Goal: Transaction & Acquisition: Purchase product/service

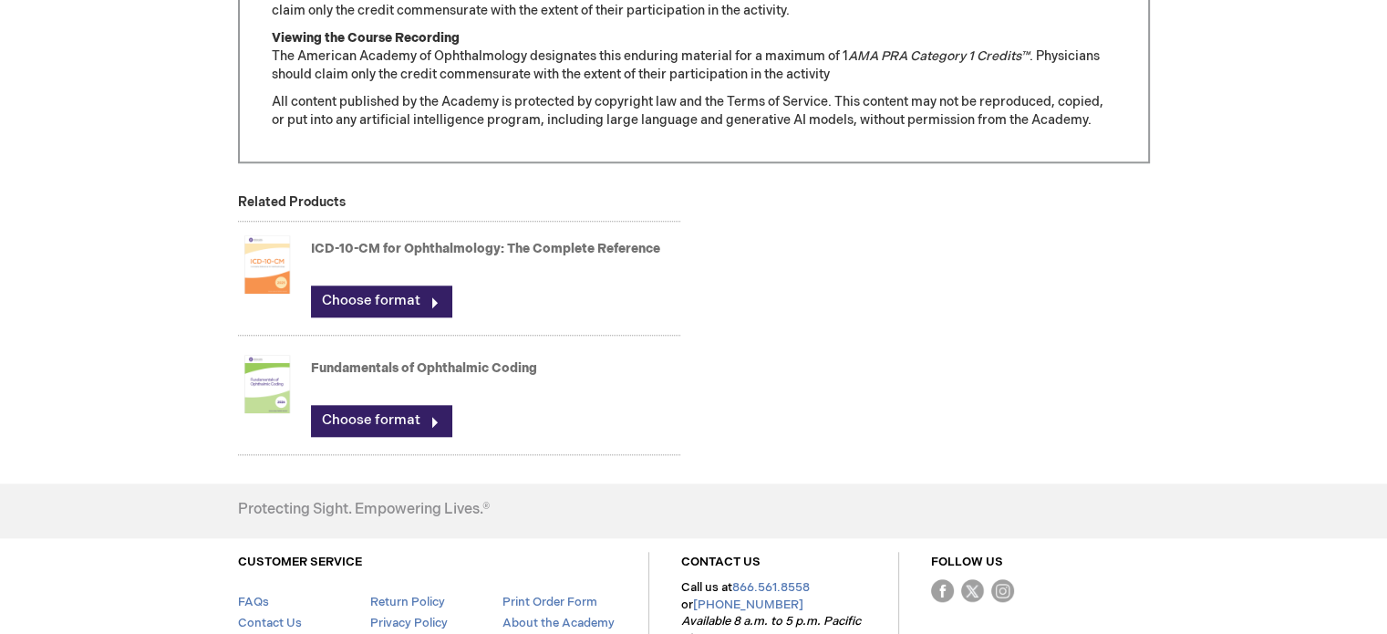
scroll to position [1641, 0]
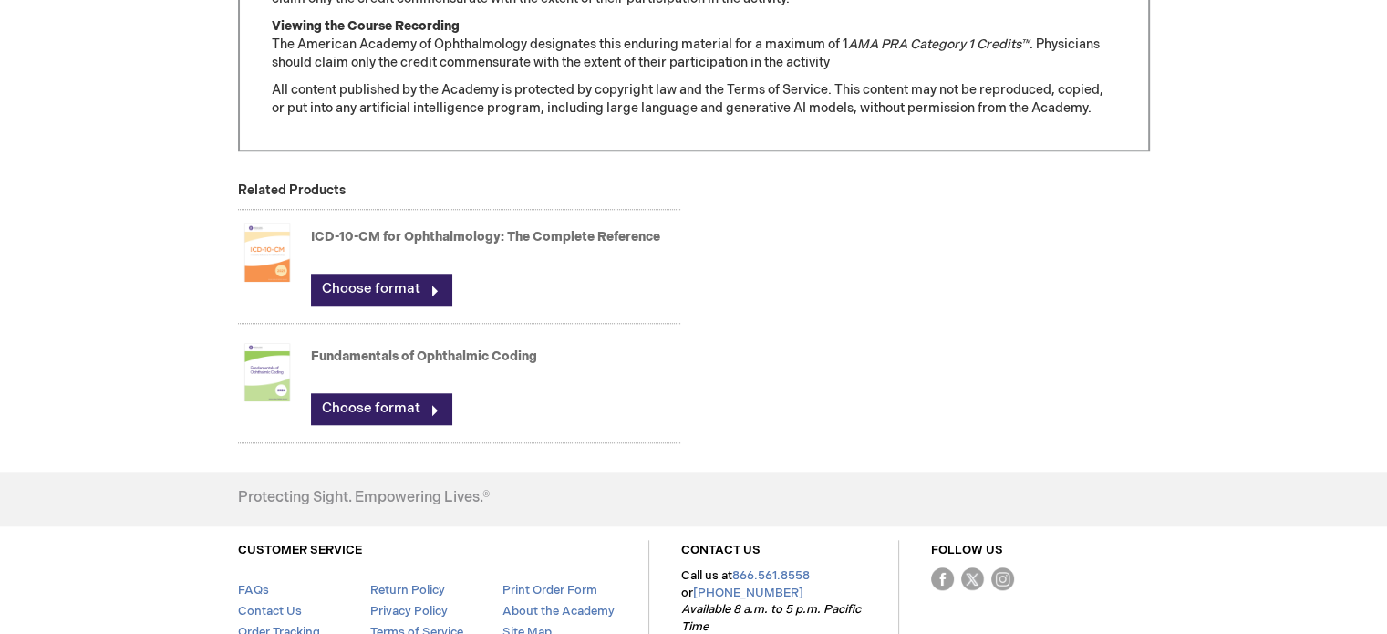
click at [269, 254] on img at bounding box center [267, 252] width 58 height 73
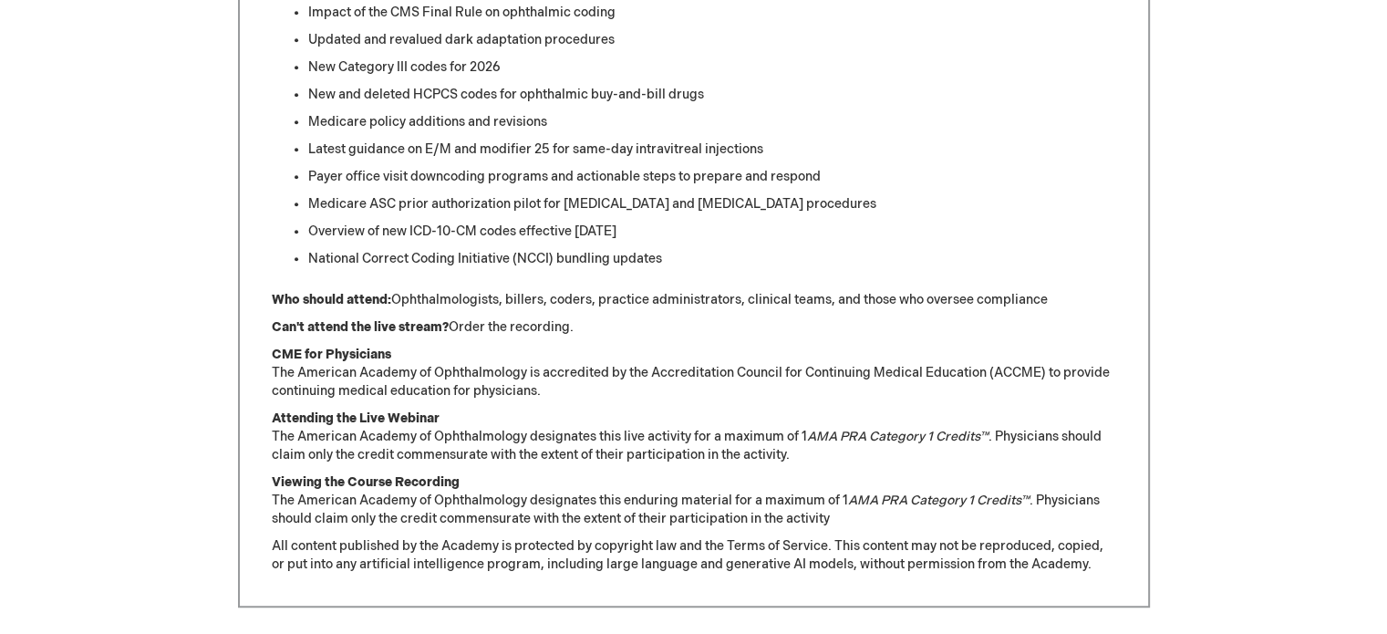
scroll to position [821, 0]
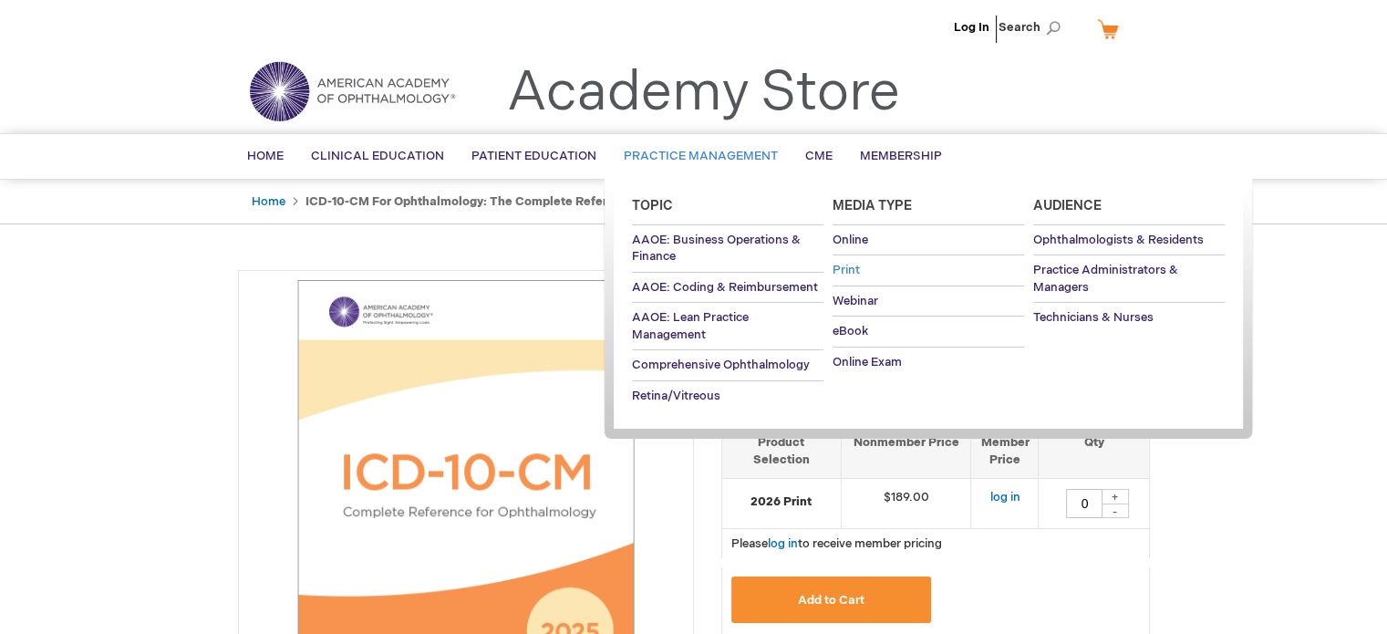
click at [851, 272] on span "Print" at bounding box center [846, 270] width 27 height 15
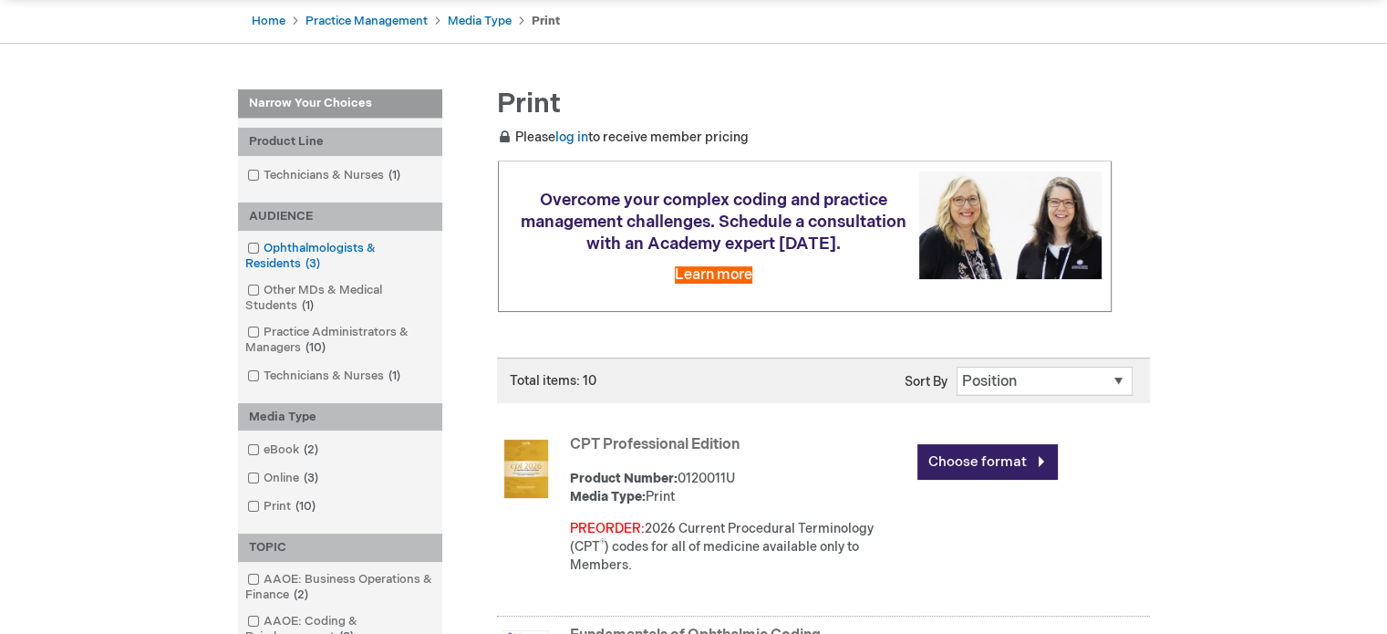
scroll to position [91, 0]
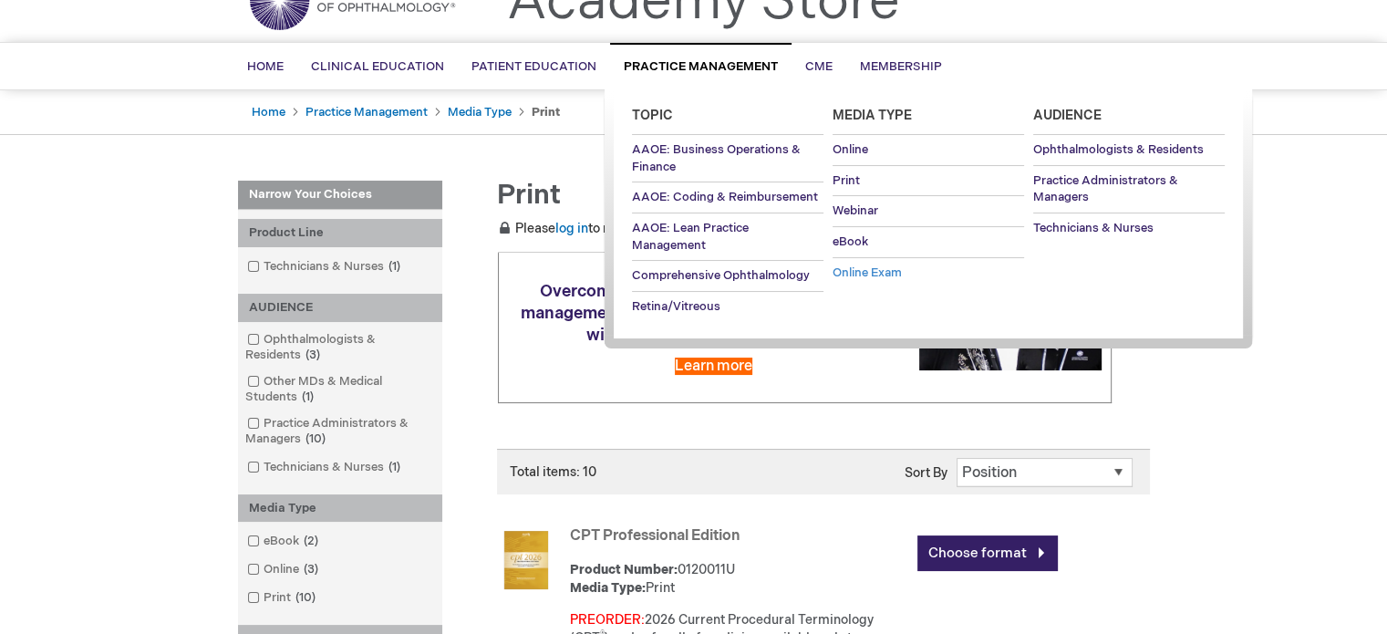
click at [859, 273] on span "Online Exam" at bounding box center [867, 272] width 69 height 15
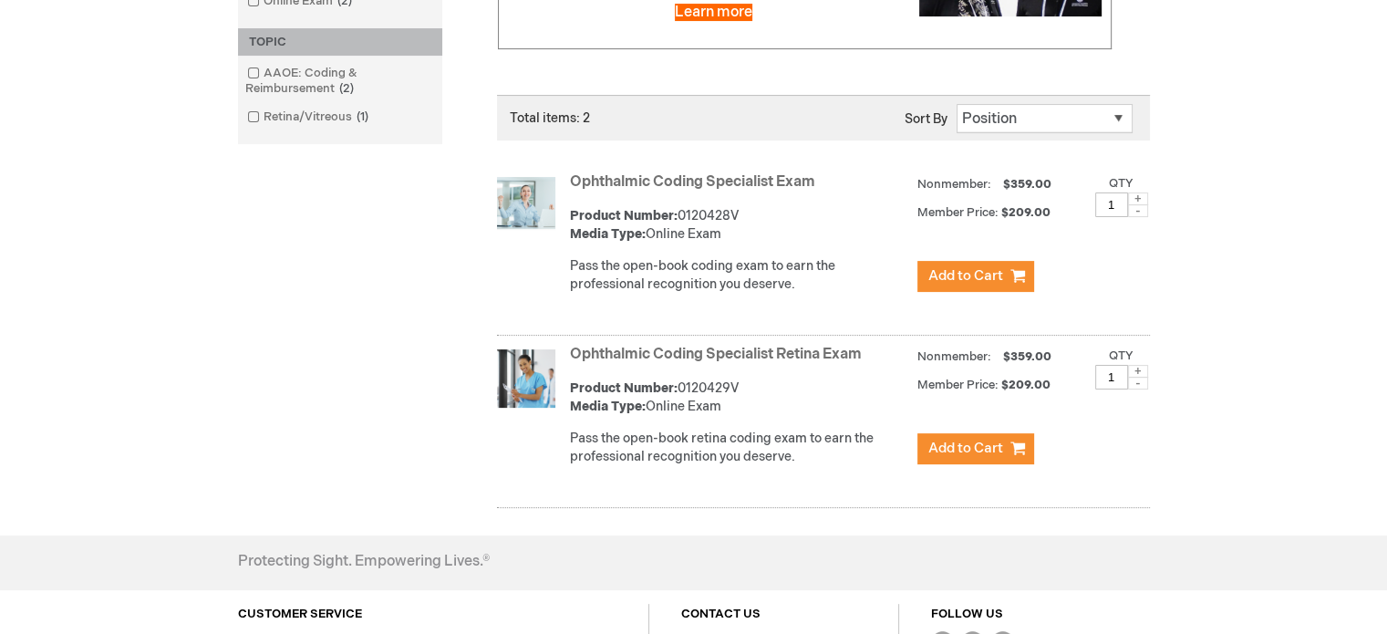
scroll to position [456, 0]
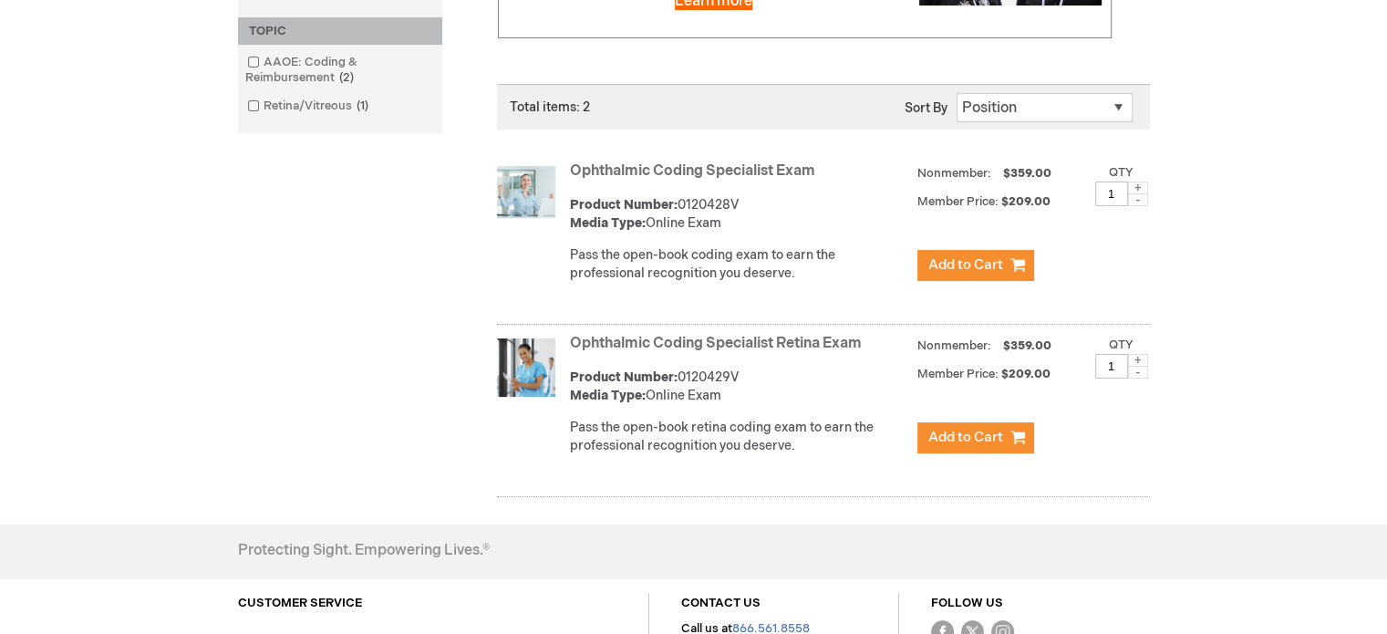
click at [618, 352] on link "Ophthalmic Coding Specialist Retina Exam" at bounding box center [716, 343] width 292 height 17
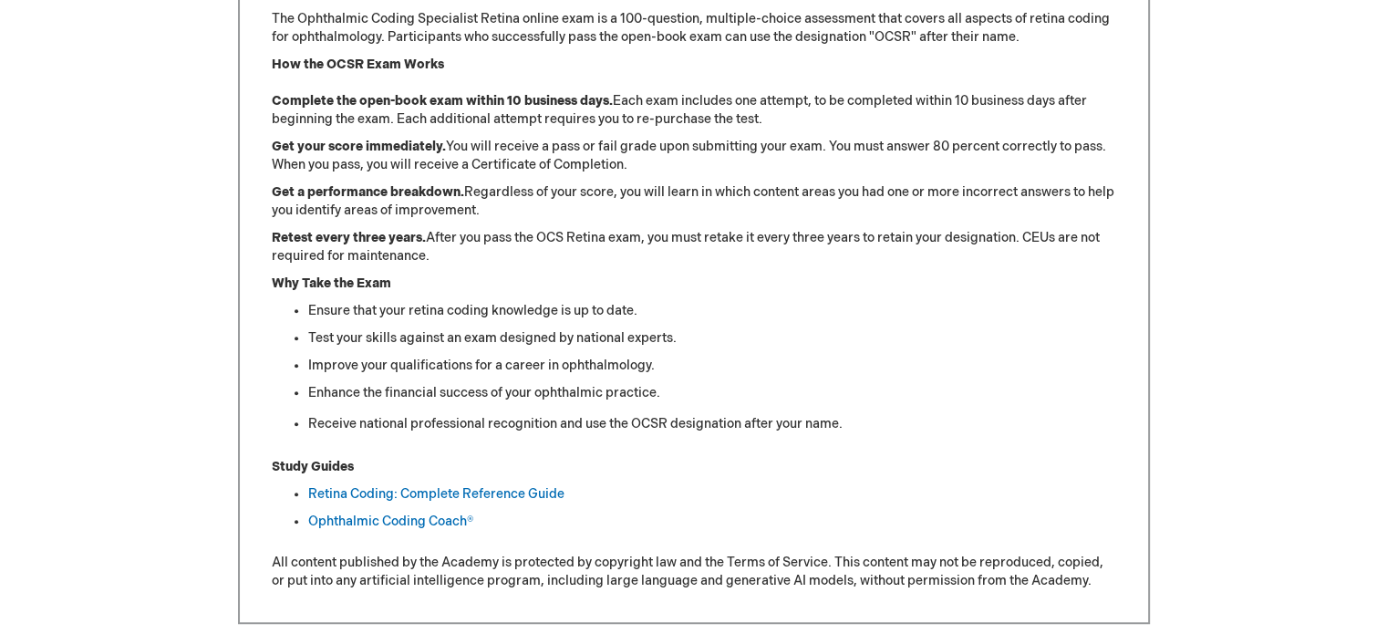
scroll to position [821, 0]
click at [445, 497] on link "Retina Coding: Complete Reference Guide" at bounding box center [436, 492] width 256 height 16
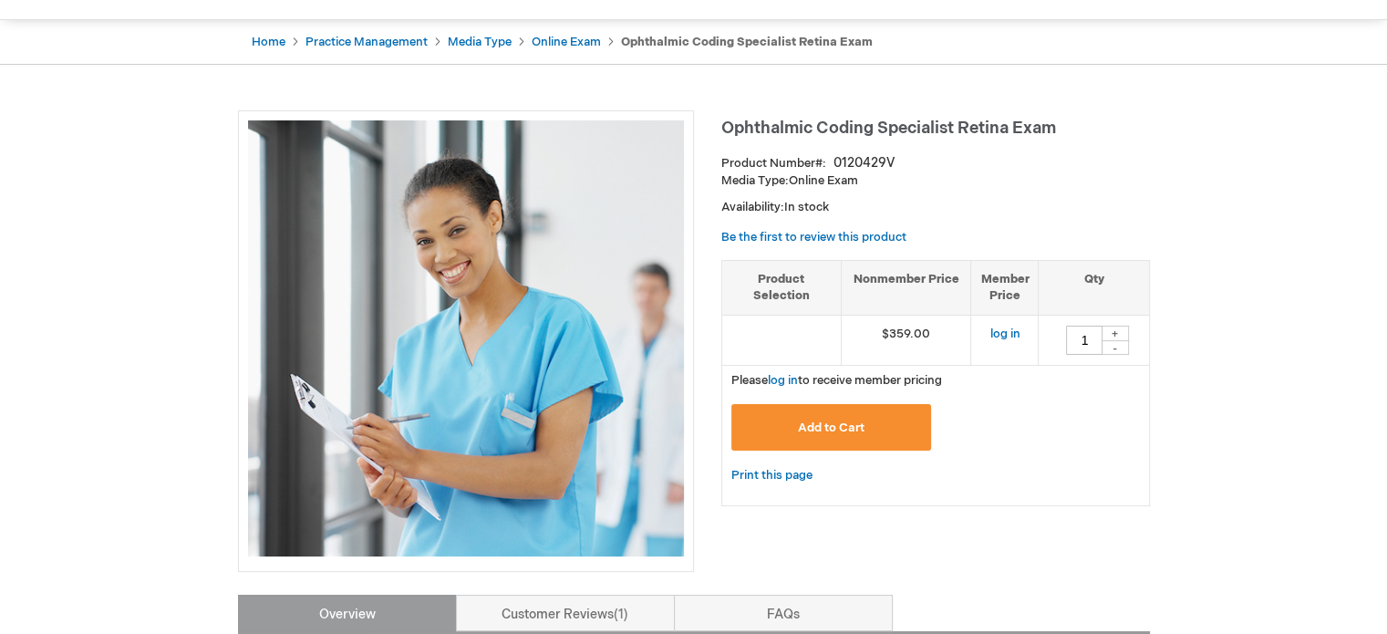
scroll to position [274, 0]
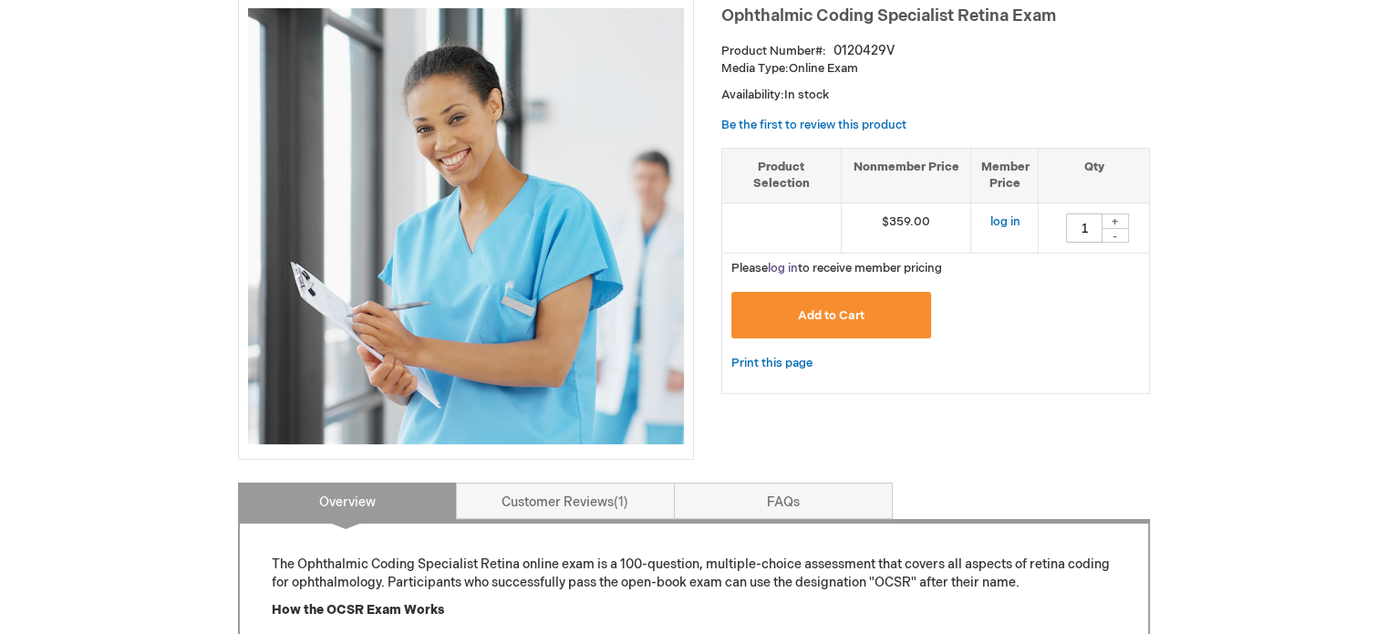
click at [787, 271] on link "log in" at bounding box center [783, 268] width 30 height 15
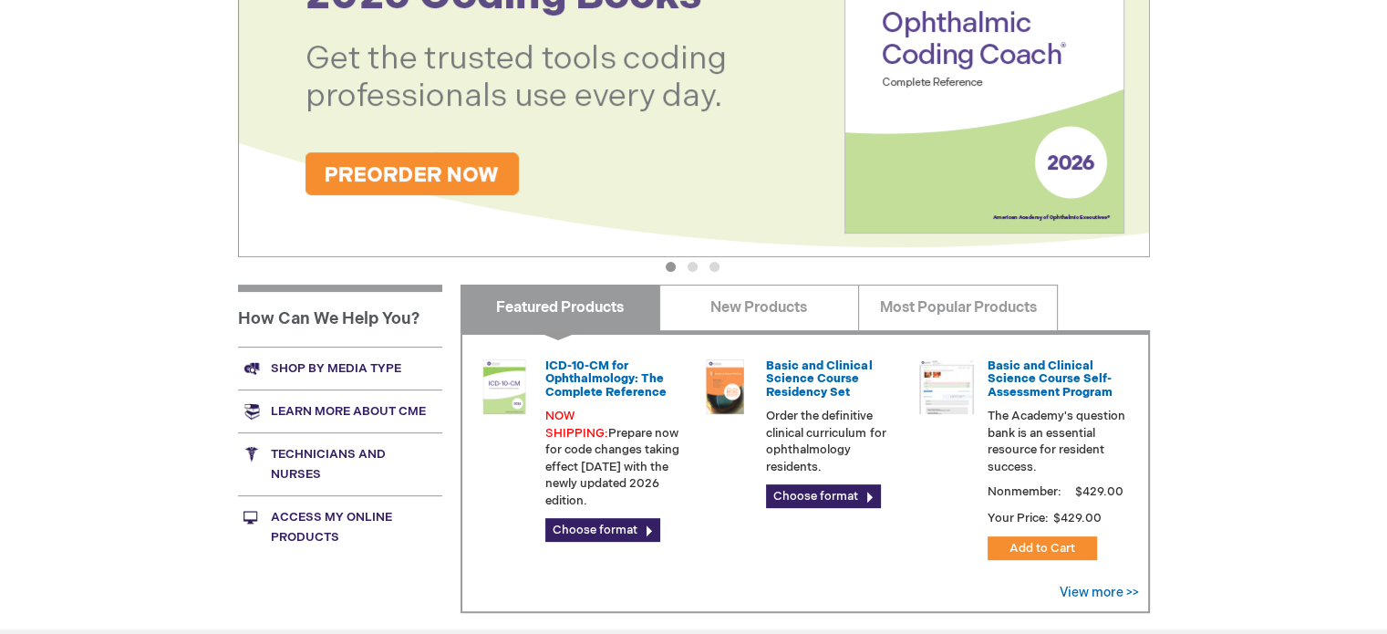
scroll to position [456, 0]
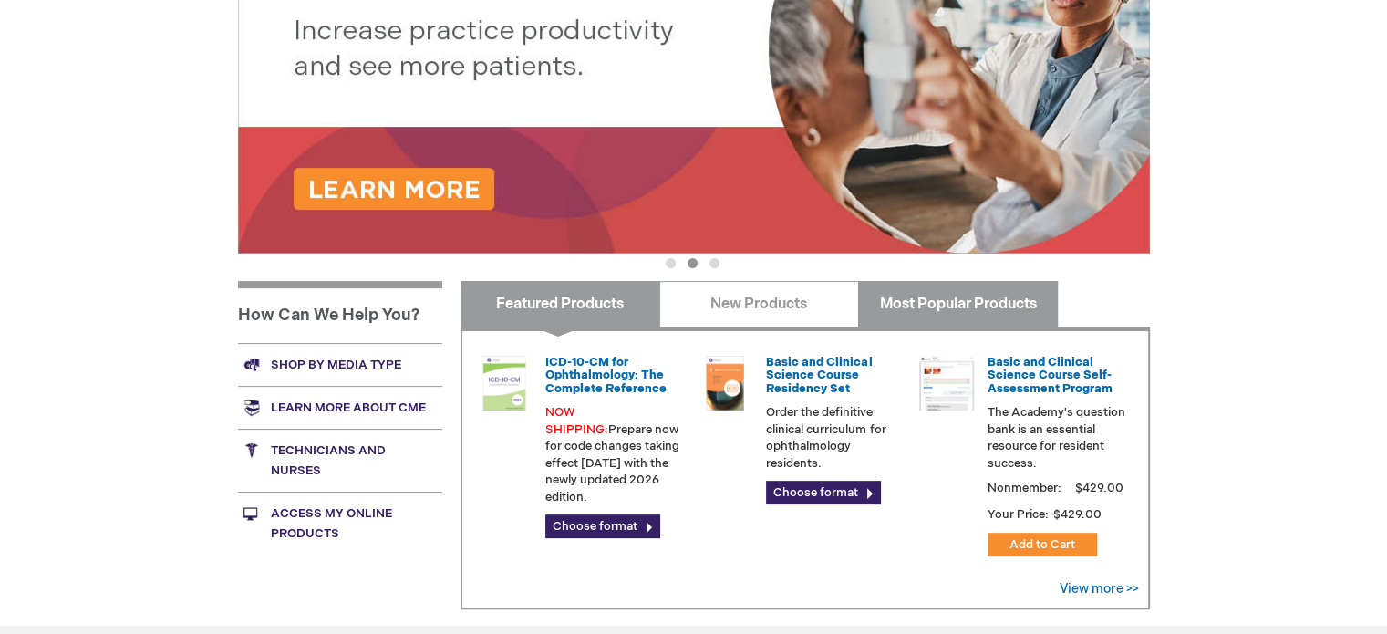
click at [1029, 305] on link "Most Popular Products" at bounding box center [958, 304] width 200 height 46
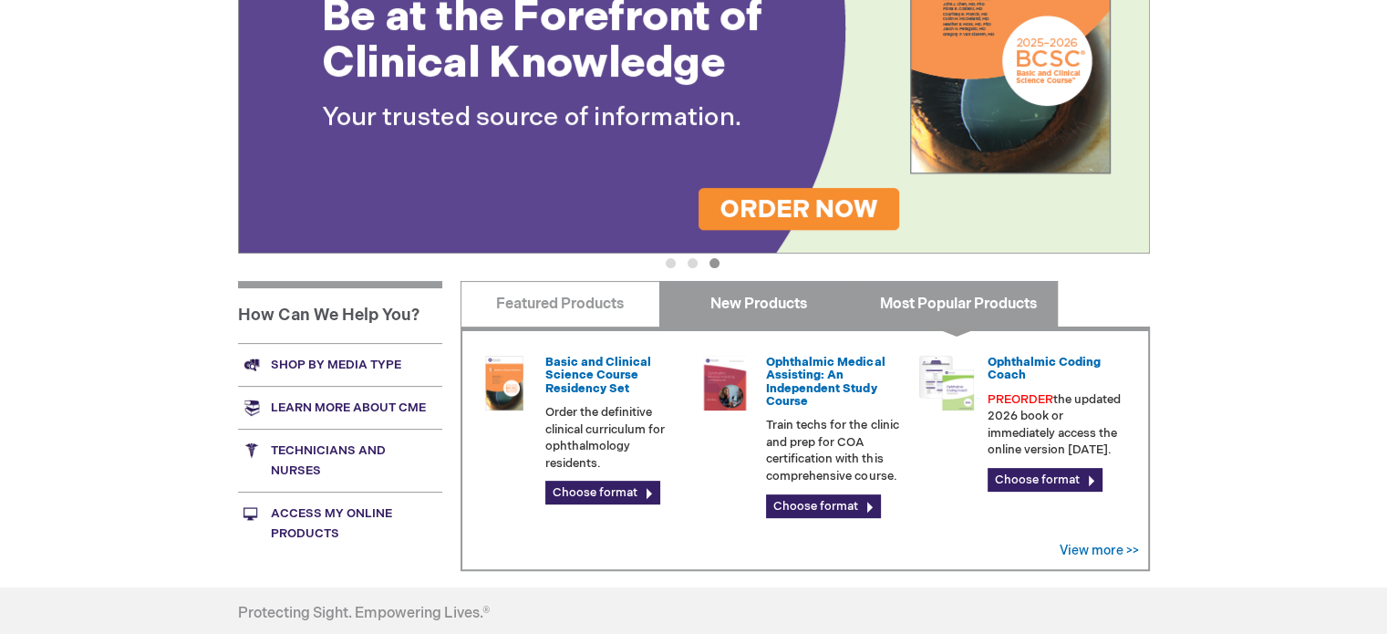
click at [762, 305] on link "New Products" at bounding box center [759, 304] width 200 height 46
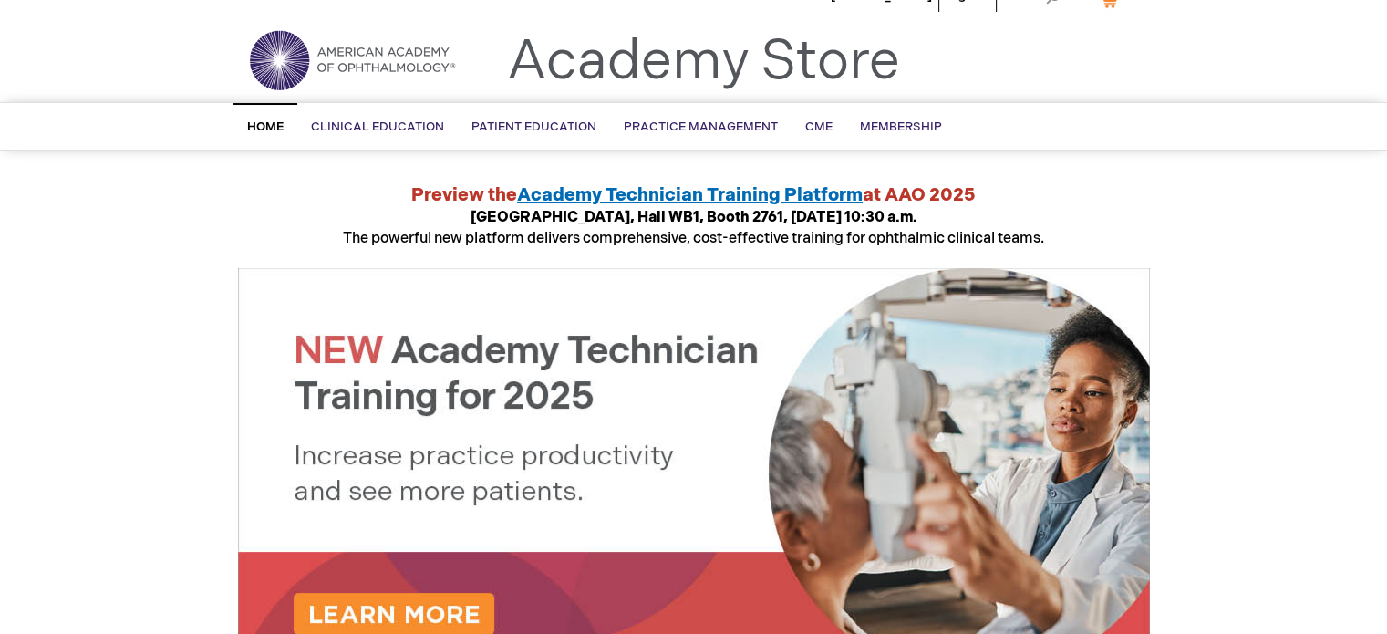
scroll to position [0, 0]
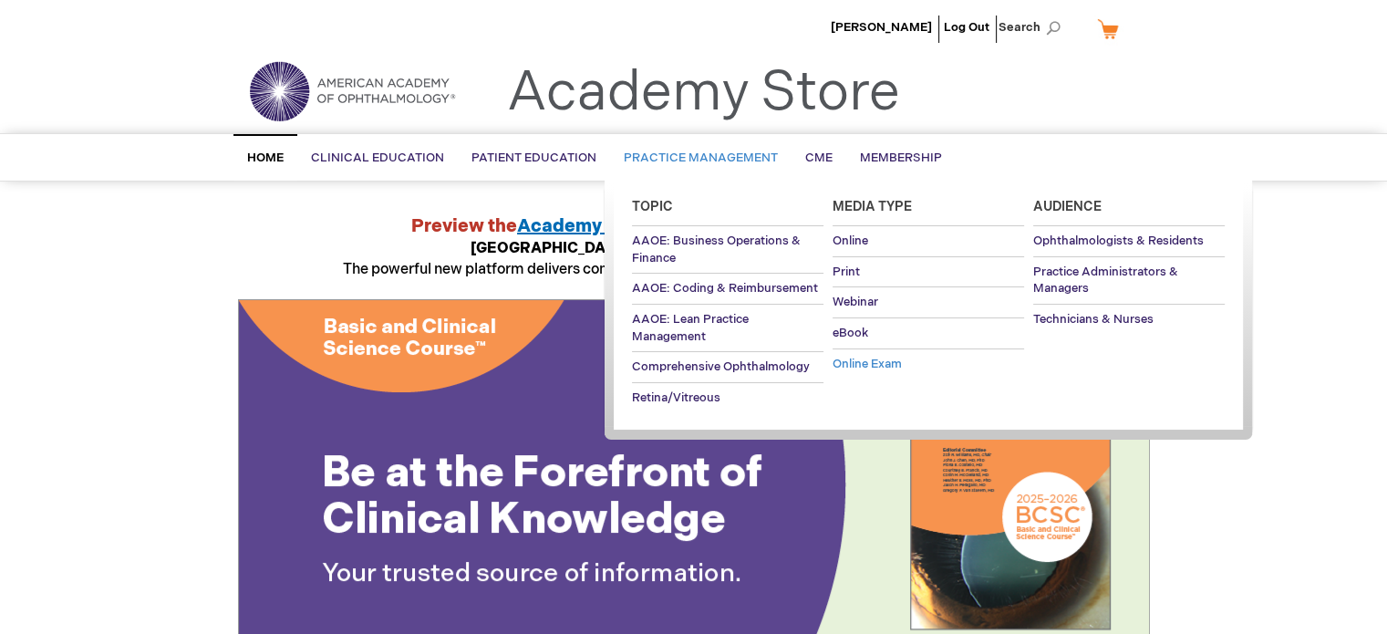
click at [891, 360] on span "Online Exam" at bounding box center [867, 364] width 69 height 15
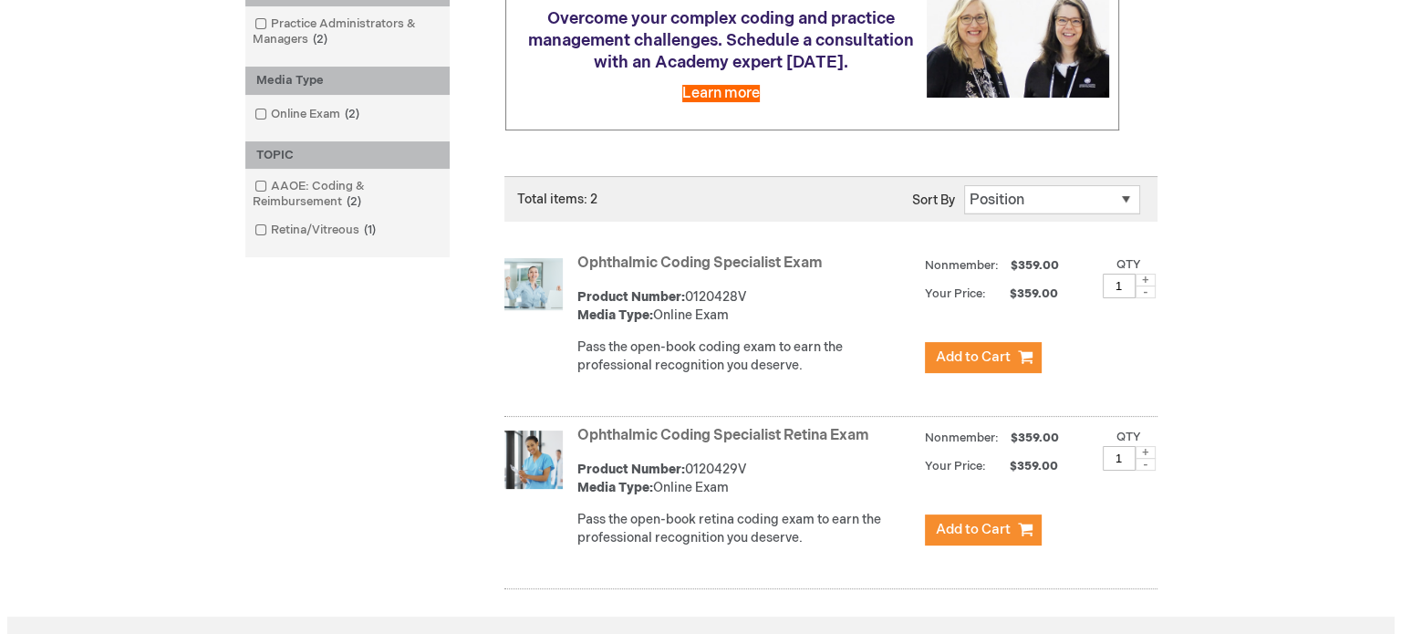
scroll to position [365, 0]
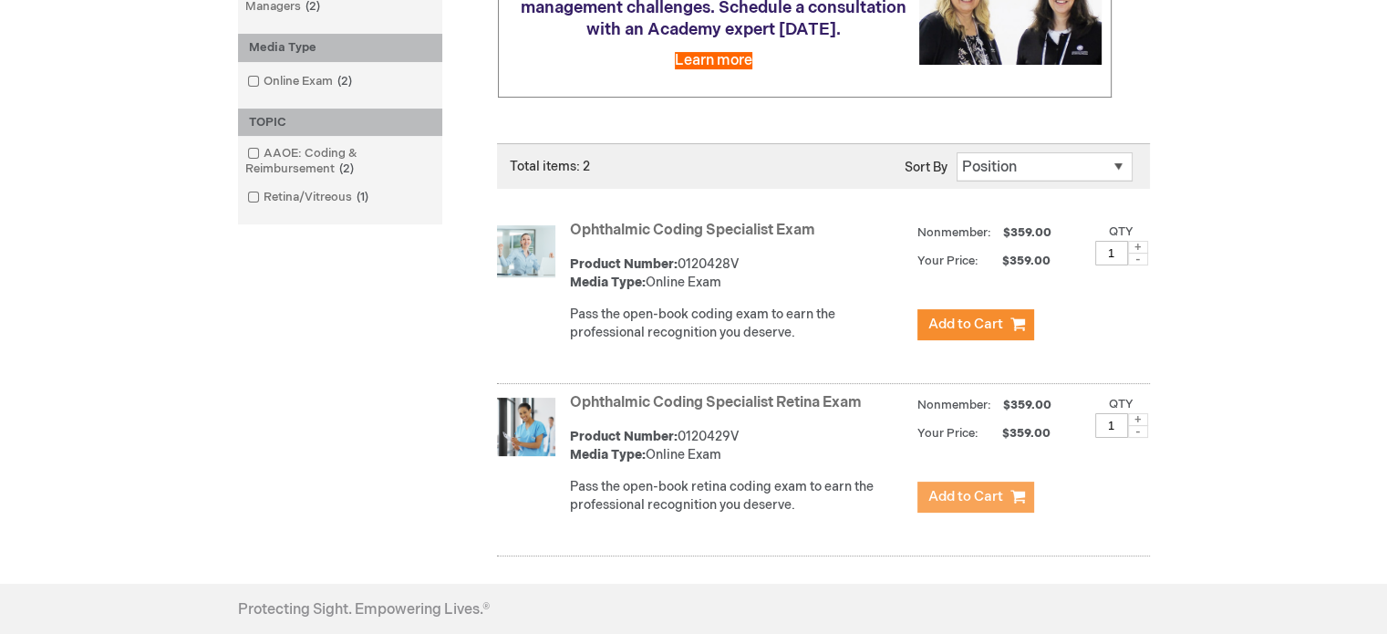
click at [973, 505] on span "Add to Cart" at bounding box center [965, 496] width 75 height 17
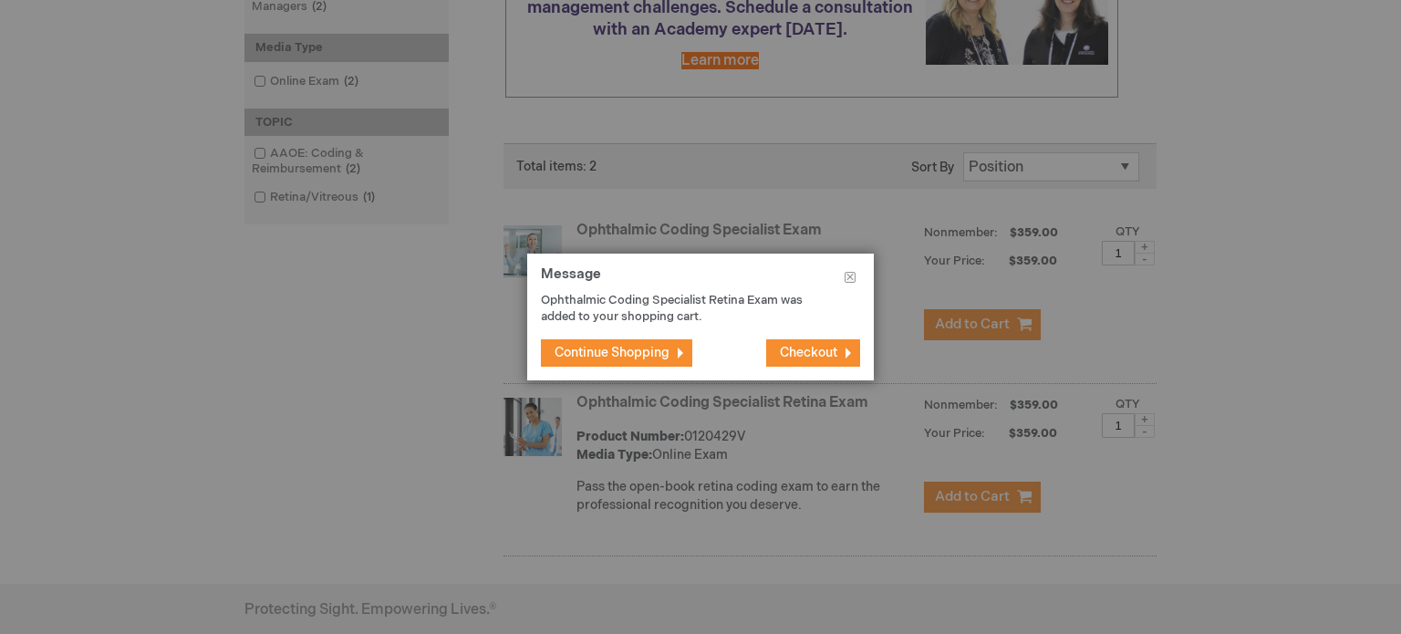
click at [813, 364] on button "Checkout" at bounding box center [813, 352] width 94 height 27
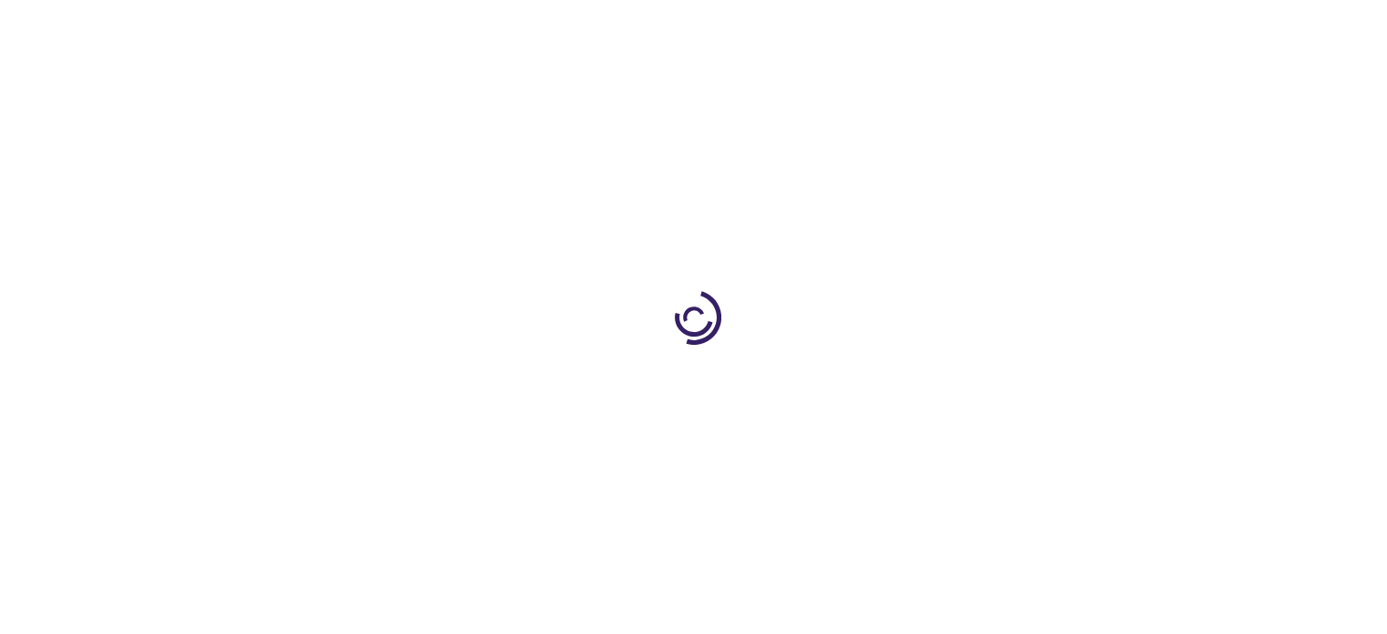
select select "US"
select select "18"
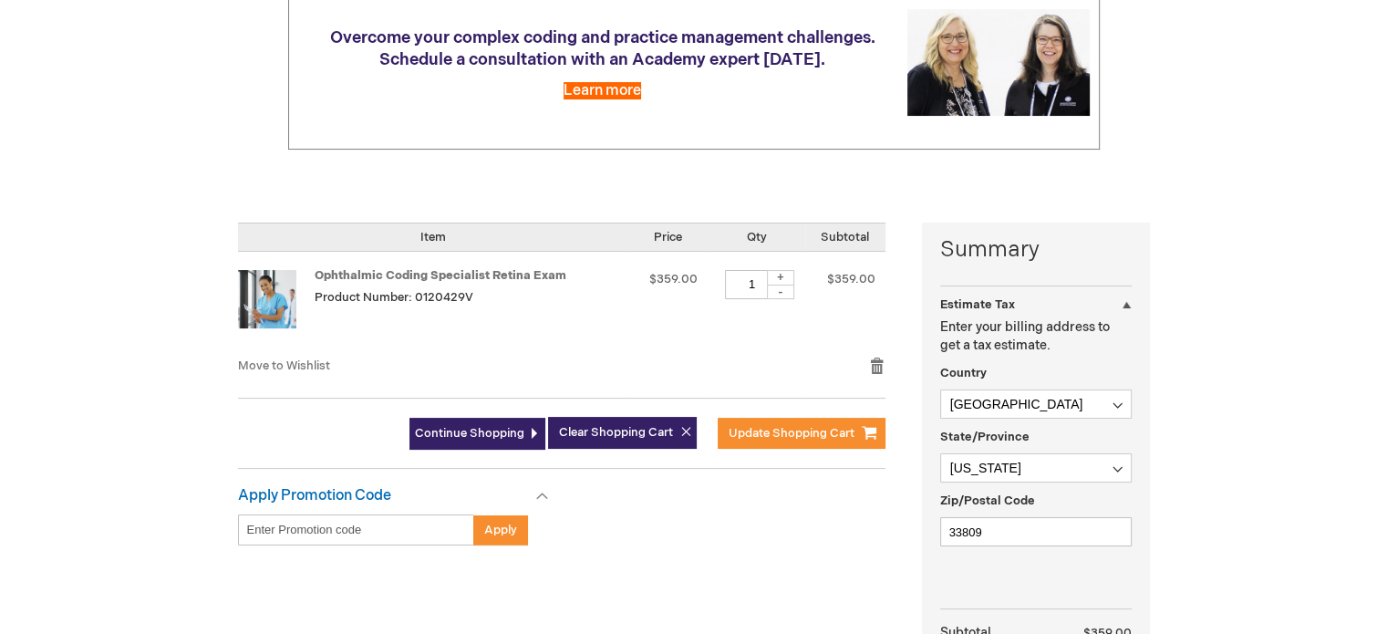
scroll to position [212, 0]
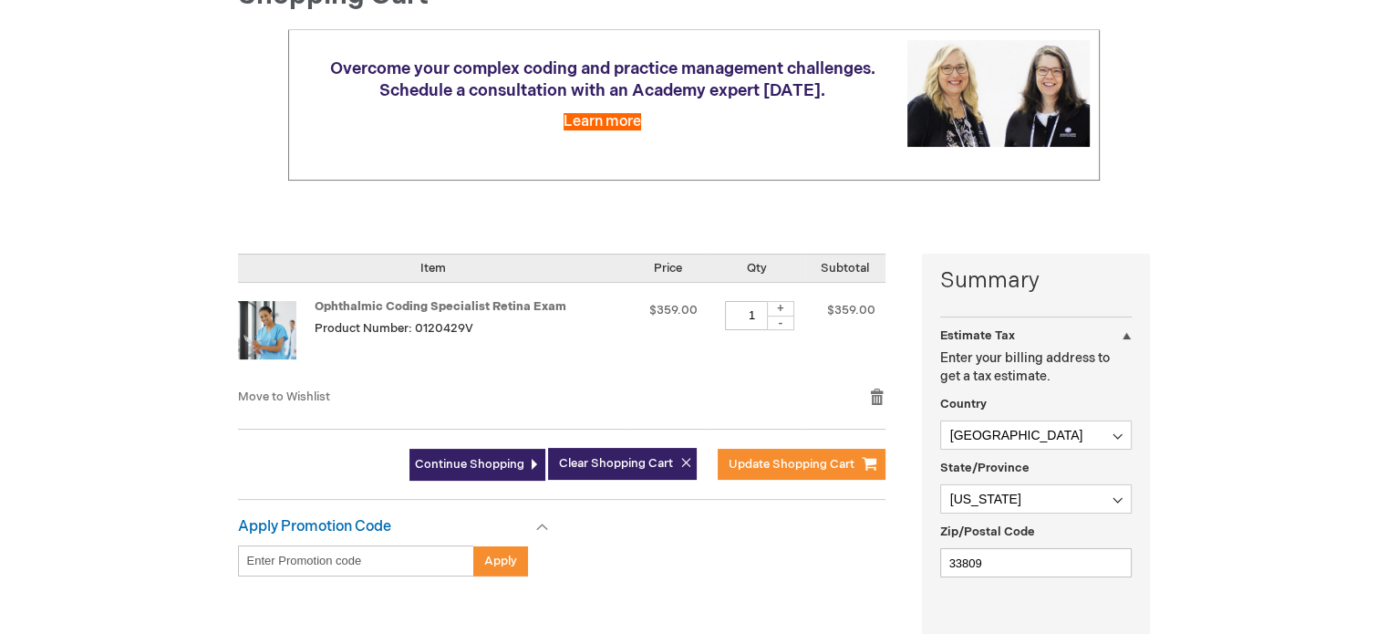
click at [347, 291] on td "Ophthalmic Coding Specialist Retina Exam Product Number: 0120429V" at bounding box center [433, 336] width 390 height 106
click at [343, 306] on link "Ophthalmic Coding Specialist Retina Exam" at bounding box center [441, 306] width 252 height 15
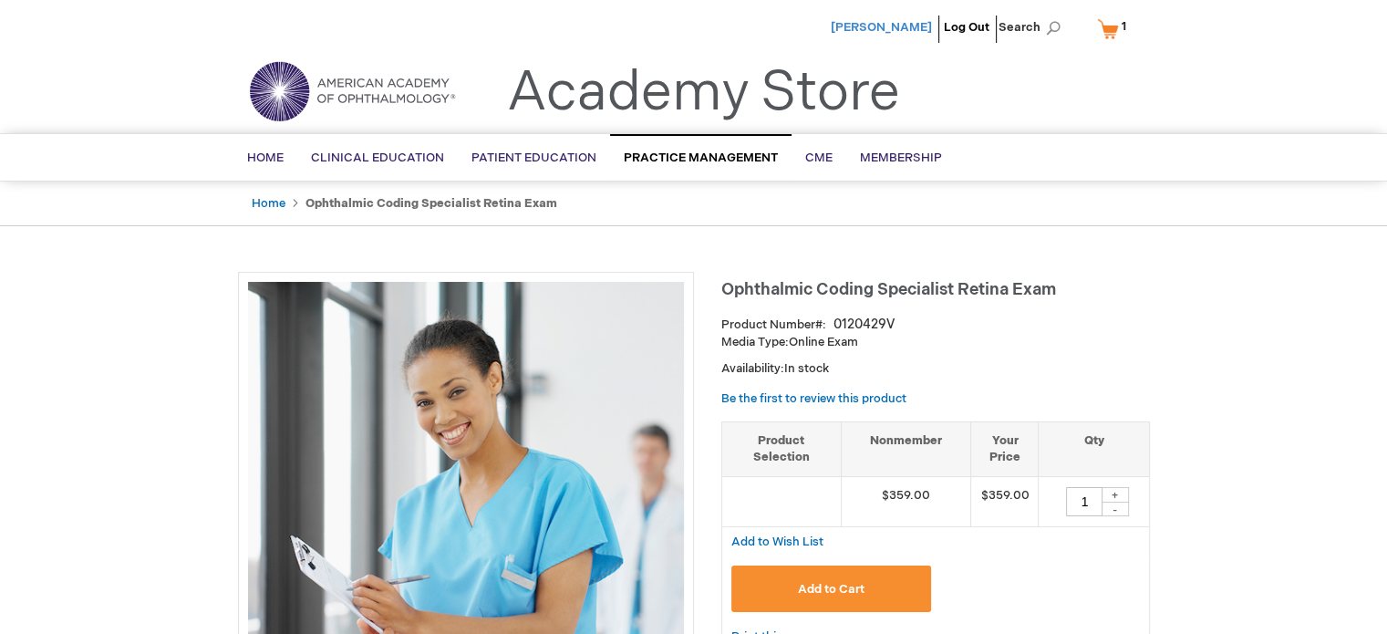
click at [905, 28] on span "[PERSON_NAME]" at bounding box center [881, 27] width 101 height 15
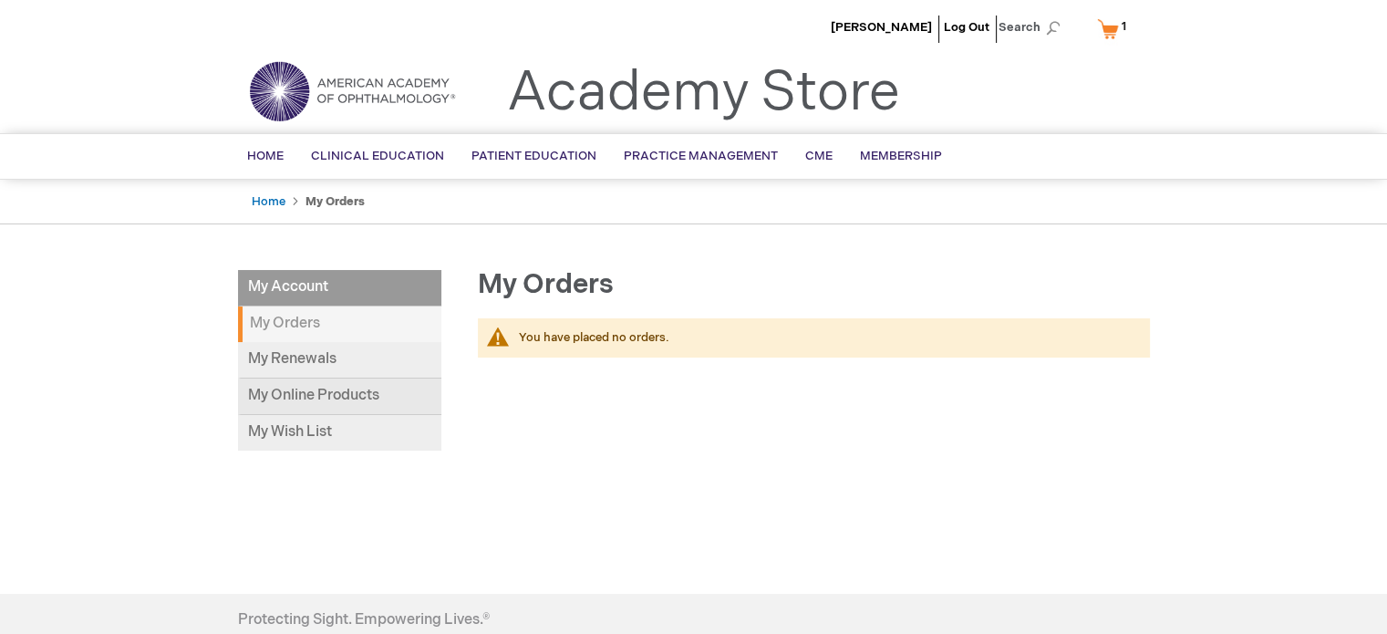
click at [320, 408] on link "My Online Products" at bounding box center [339, 396] width 203 height 36
click at [246, 163] on link "Home" at bounding box center [265, 156] width 64 height 45
